Goal: Task Accomplishment & Management: Use online tool/utility

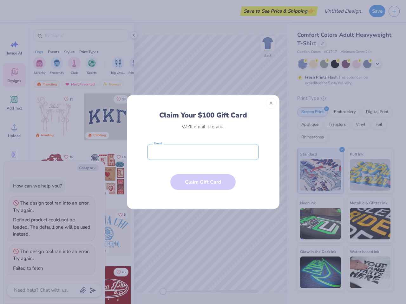
type textarea "x"
click at [203, 152] on input "email" at bounding box center [203, 152] width 112 height 16
click at [271, 103] on button "Close" at bounding box center [271, 103] width 11 height 11
